Goal: Task Accomplishment & Management: Manage account settings

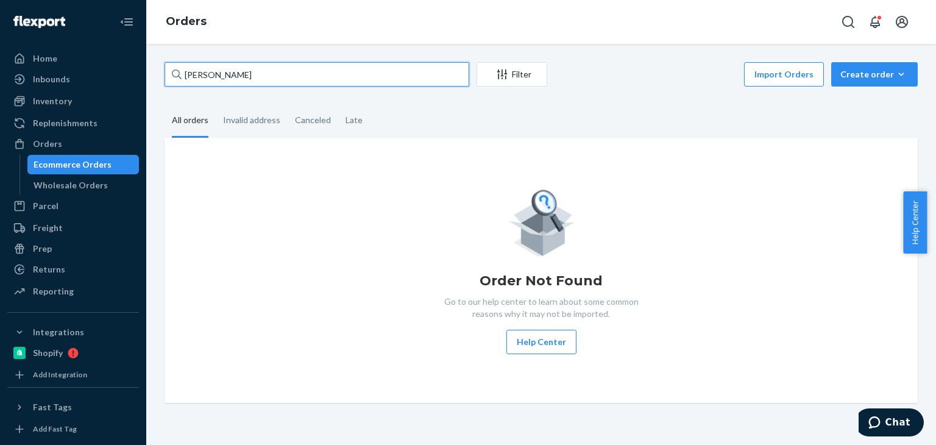
click at [310, 73] on input "Oliver Isenrich" at bounding box center [317, 74] width 305 height 24
paste input "[PERSON_NAME]"
type input "[PERSON_NAME]"
click at [636, 79] on div "Import Orders Create order Ecommerce order Removal order" at bounding box center [735, 75] width 363 height 27
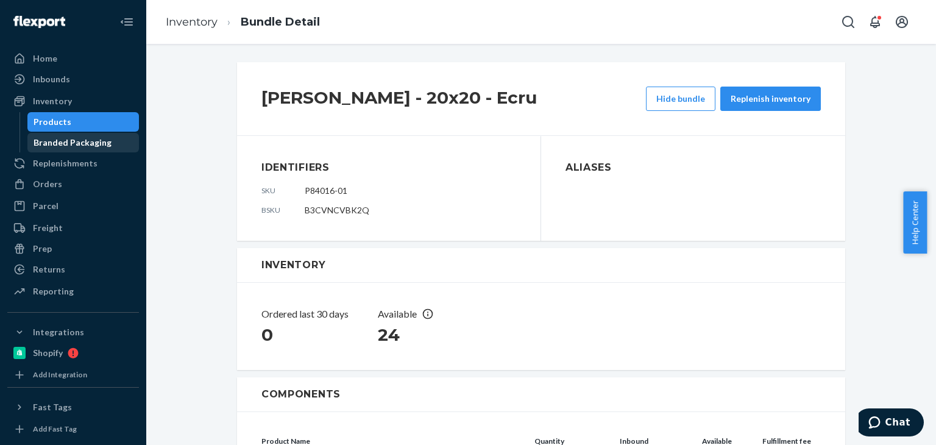
scroll to position [246, 0]
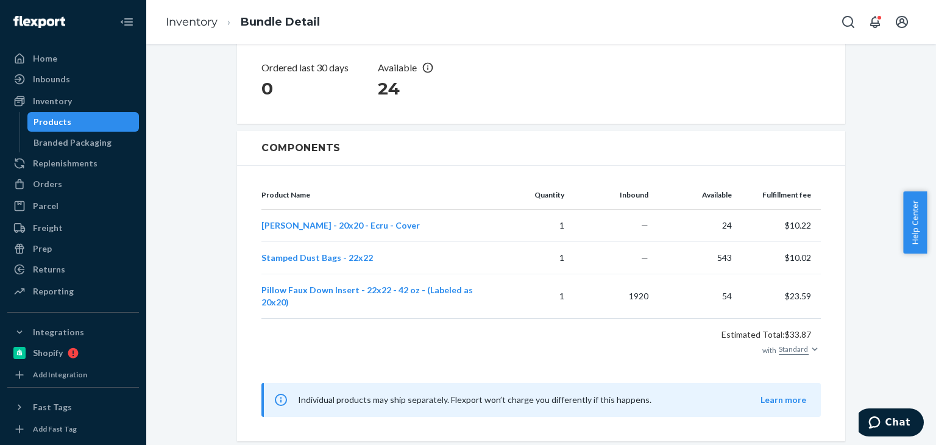
click at [52, 125] on div "Products" at bounding box center [53, 122] width 38 height 12
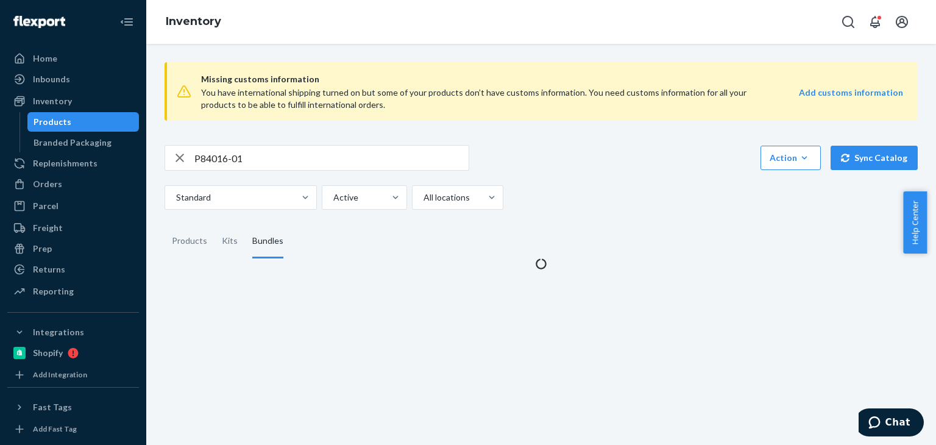
click at [311, 157] on input "P84016-01" at bounding box center [331, 158] width 274 height 24
paste input "56017-03"
type input "P56017-03"
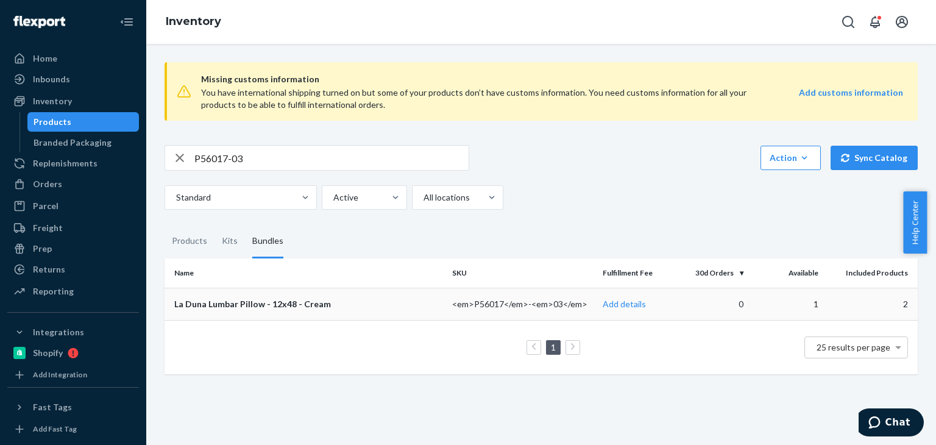
click at [280, 307] on div "La Duna Lumbar Pillow - 12x48 - Cream" at bounding box center [308, 304] width 268 height 12
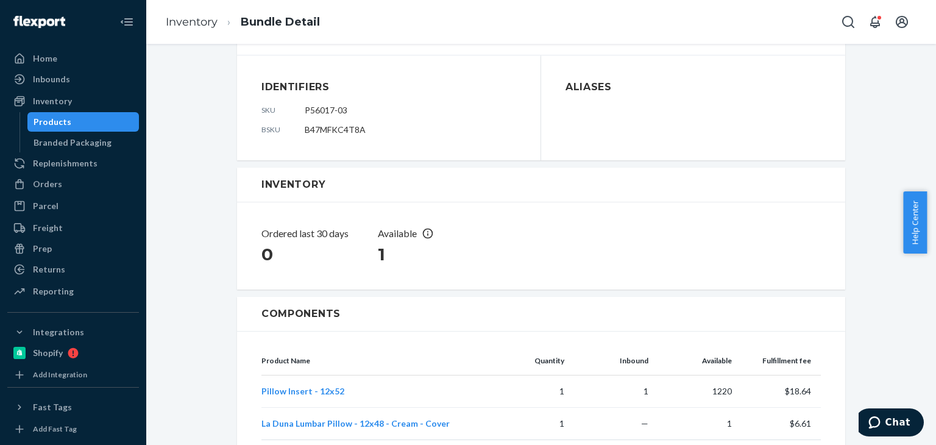
scroll to position [56, 0]
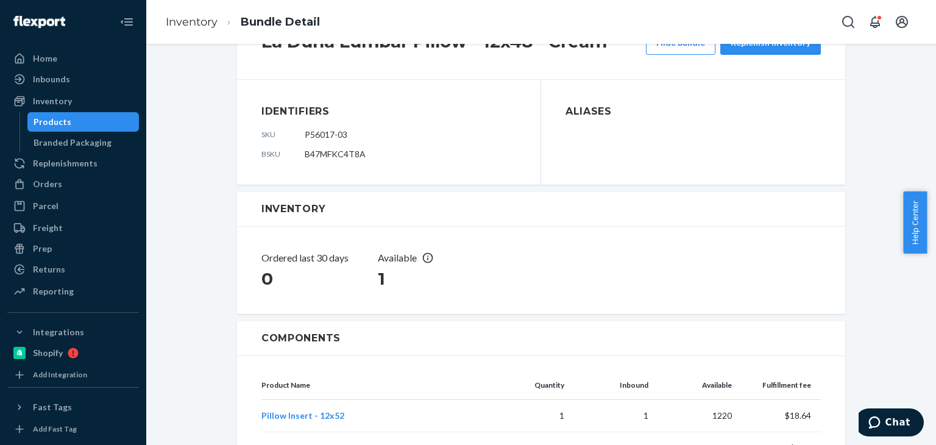
click at [60, 126] on div "Products" at bounding box center [53, 122] width 38 height 12
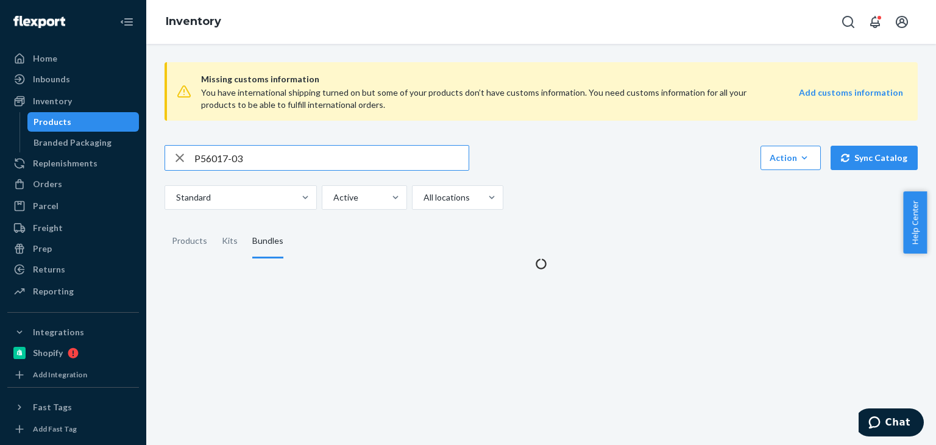
click at [264, 148] on input "P56017-03" at bounding box center [331, 158] width 274 height 24
paste input "R120008-04"
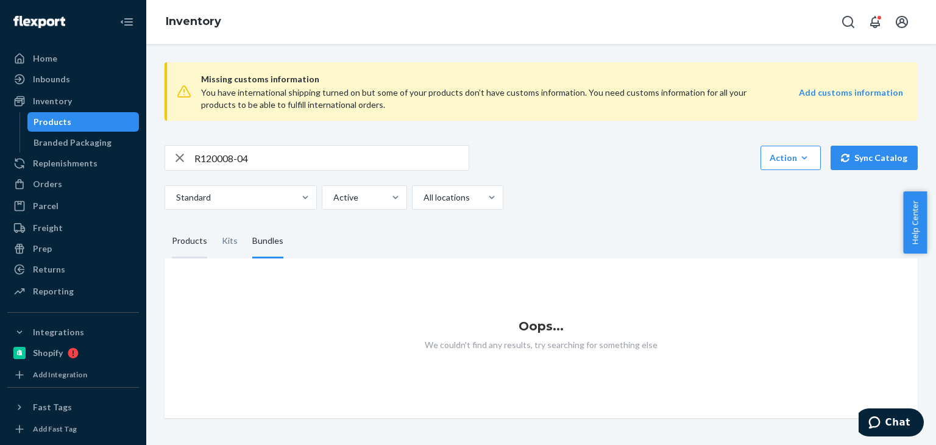
click at [200, 239] on div "Products" at bounding box center [189, 241] width 35 height 34
click at [165, 224] on input "Products" at bounding box center [165, 224] width 0 height 0
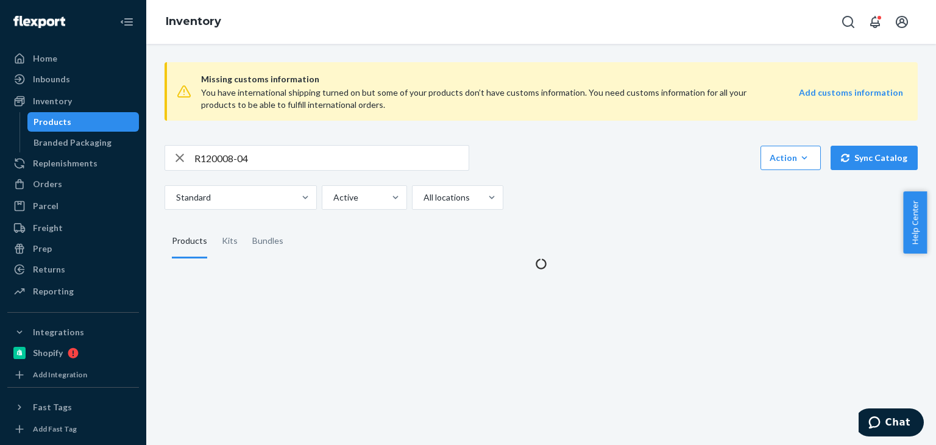
click at [595, 175] on div "R120008-04 Action Create product Create kit or bundle Bulk create products Bulk…" at bounding box center [541, 177] width 753 height 65
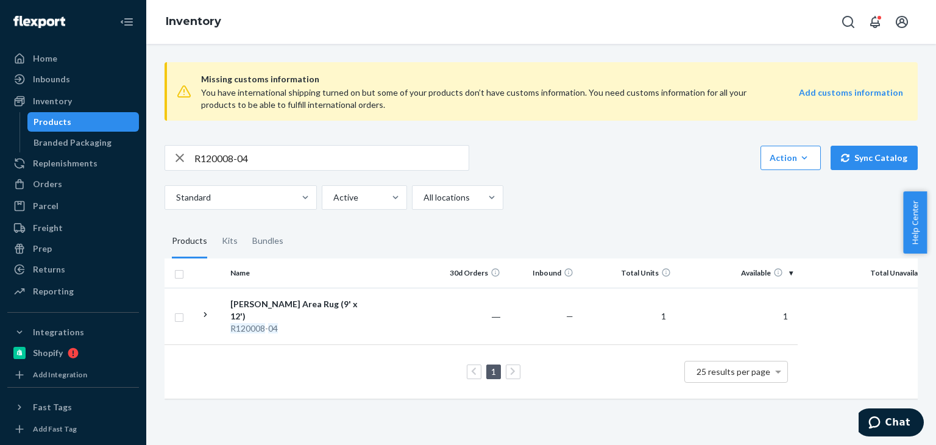
click at [312, 149] on input "R120008-04" at bounding box center [331, 158] width 274 height 24
paste input "51015-06"
type input "R151015-06"
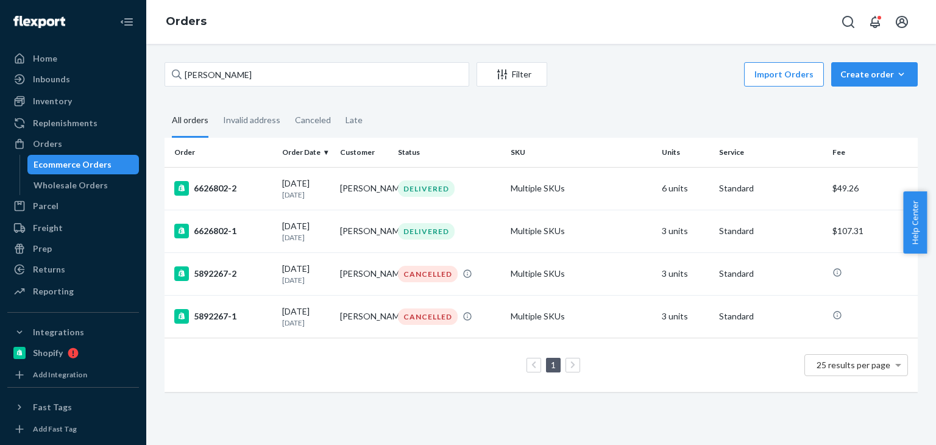
click at [308, 79] on input "[PERSON_NAME]" at bounding box center [317, 74] width 305 height 24
click at [603, 113] on fieldset "All orders Invalid address Canceled Late" at bounding box center [541, 121] width 753 height 34
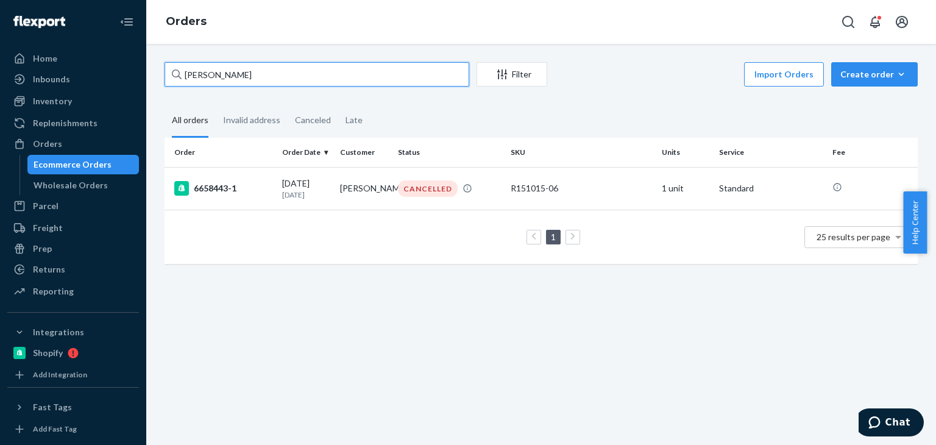
click at [308, 80] on input "[PERSON_NAME]" at bounding box center [317, 74] width 305 height 24
paste input "[PERSON_NAME]"
type input "[PERSON_NAME]"
